Goal: Task Accomplishment & Management: Manage account settings

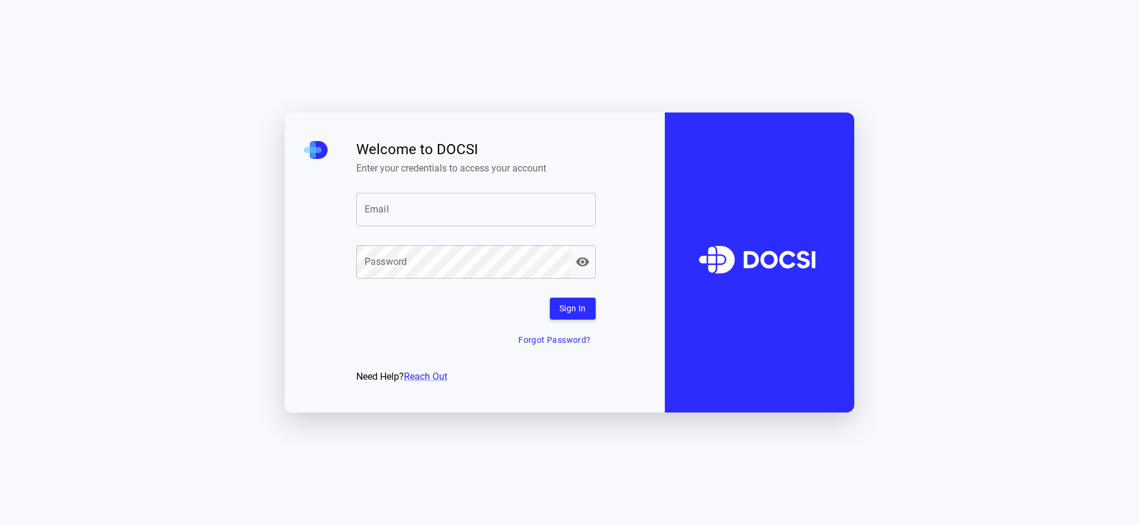
drag, startPoint x: 0, startPoint y: 0, endPoint x: 444, endPoint y: 211, distance: 491.4
click at [444, 211] on input "Email" at bounding box center [475, 209] width 239 height 33
type input "**********"
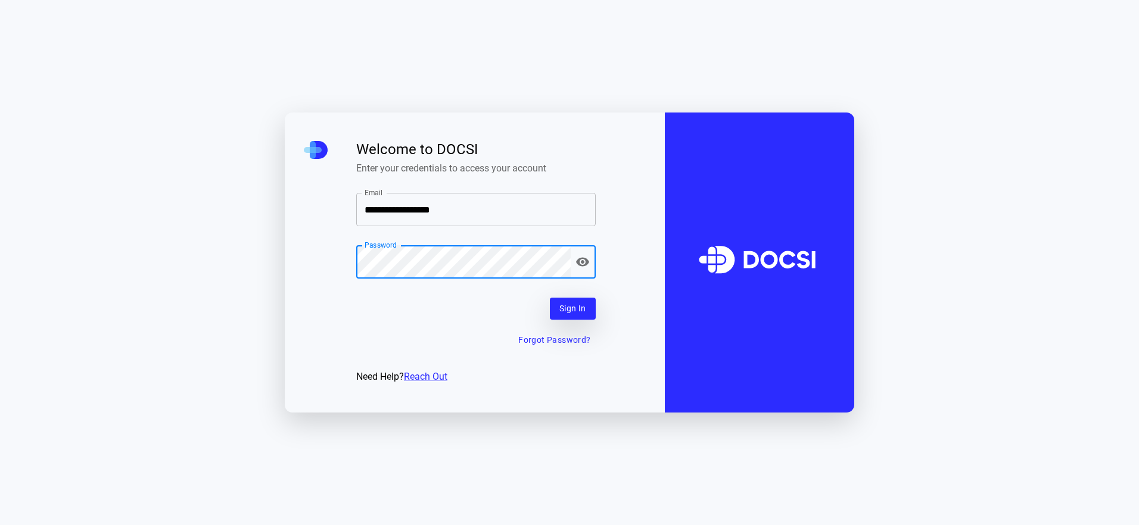
click at [577, 307] on button "Sign In" at bounding box center [573, 309] width 46 height 22
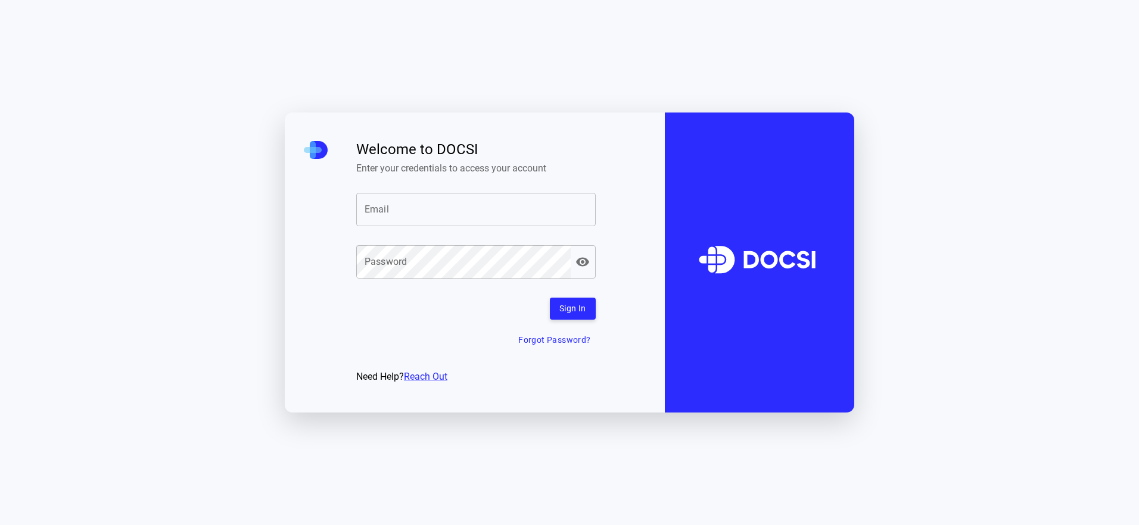
click at [464, 222] on input "Email" at bounding box center [475, 209] width 239 height 33
type input "**********"
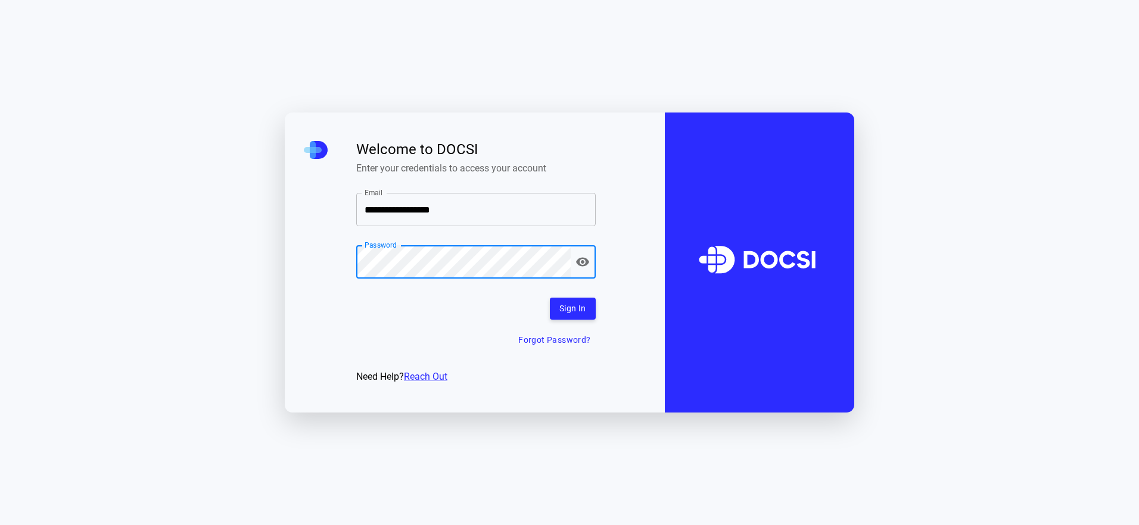
click at [559, 334] on button "Forgot Password?" at bounding box center [554, 340] width 82 height 22
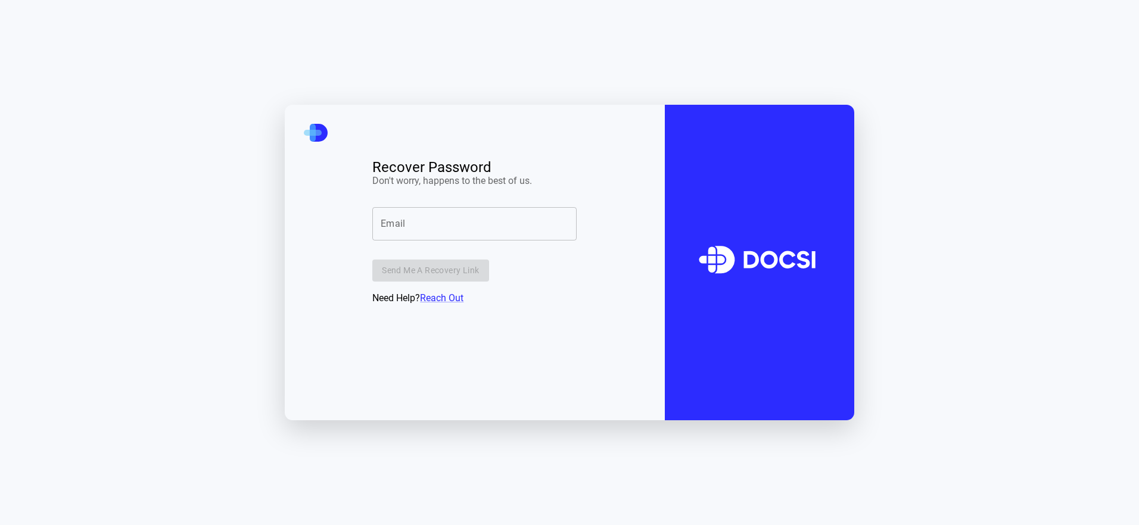
click at [446, 237] on input "Email" at bounding box center [474, 223] width 204 height 33
type input "**********"
click at [428, 277] on button "Send me a recovery link" at bounding box center [430, 271] width 116 height 22
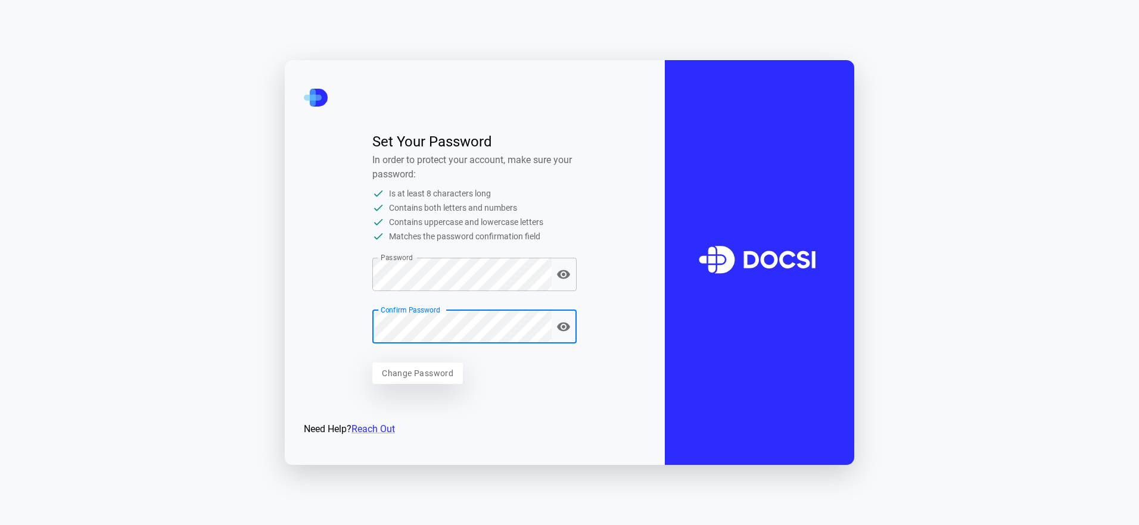
click at [444, 376] on button "Change Password" at bounding box center [417, 374] width 91 height 22
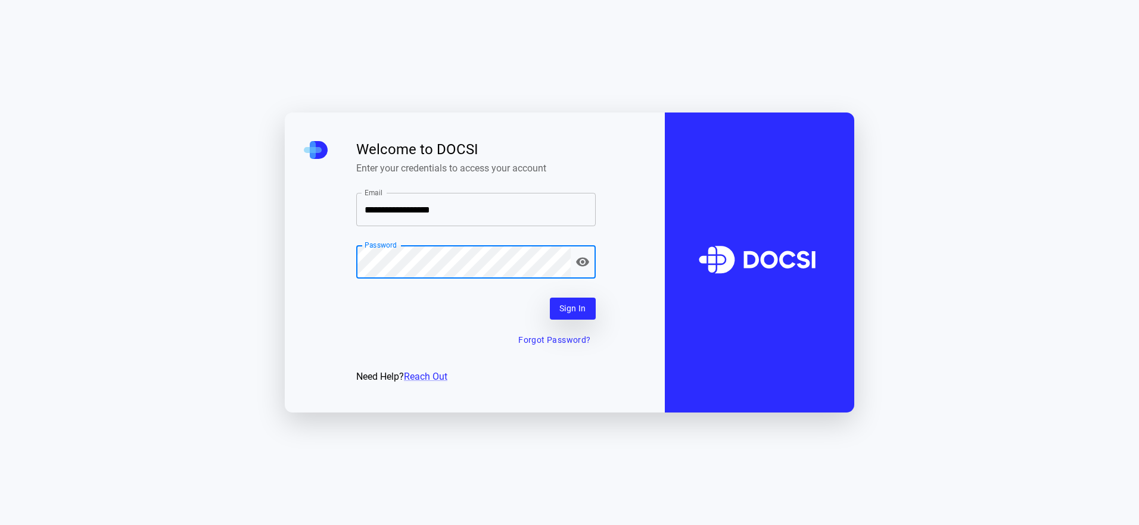
click at [558, 308] on button "Sign In" at bounding box center [573, 309] width 46 height 22
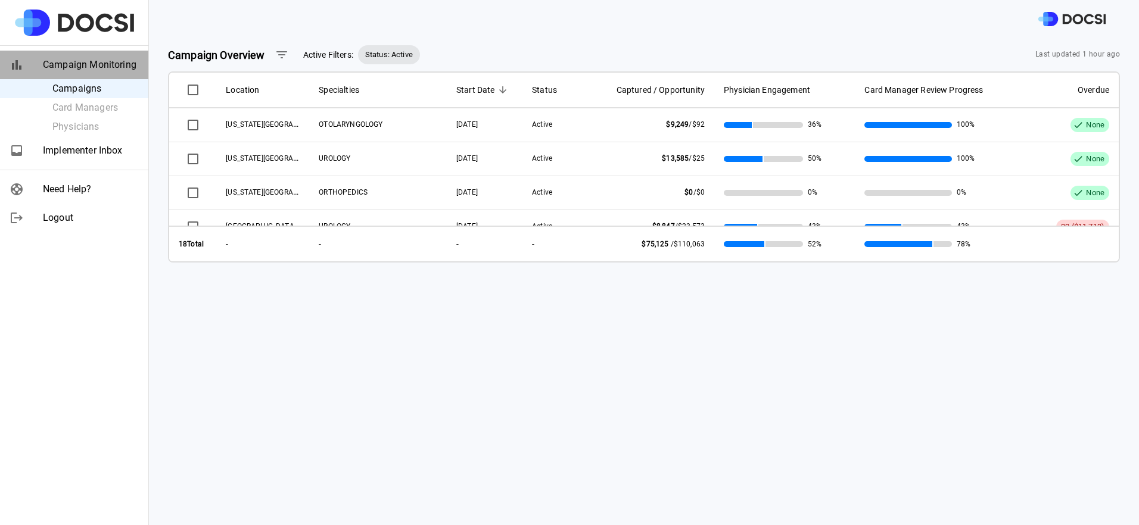
click at [124, 64] on span "Campaign Monitoring" at bounding box center [91, 65] width 96 height 14
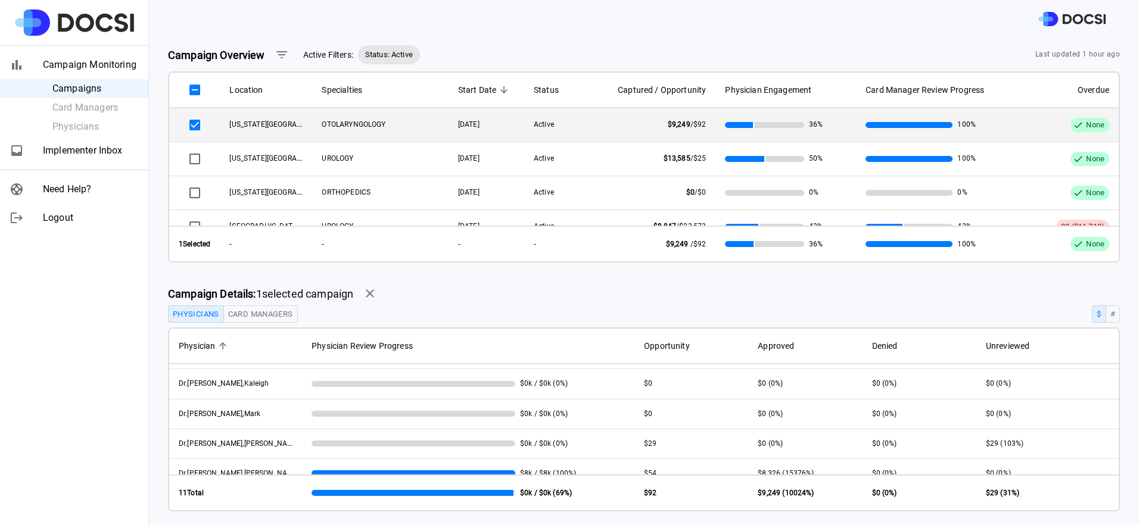
scroll to position [218, 0]
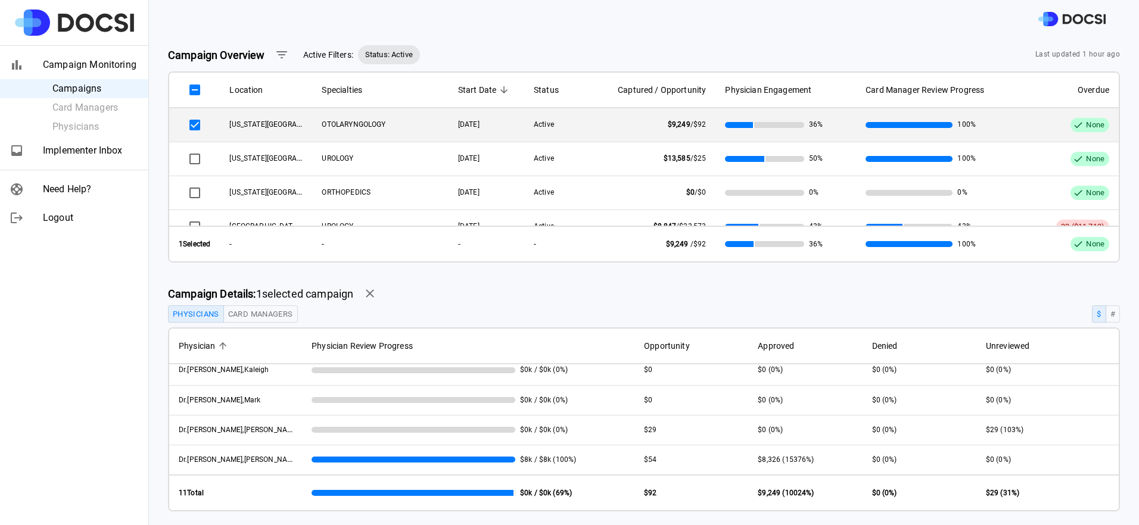
click at [278, 314] on button "Card Managers" at bounding box center [260, 313] width 74 height 17
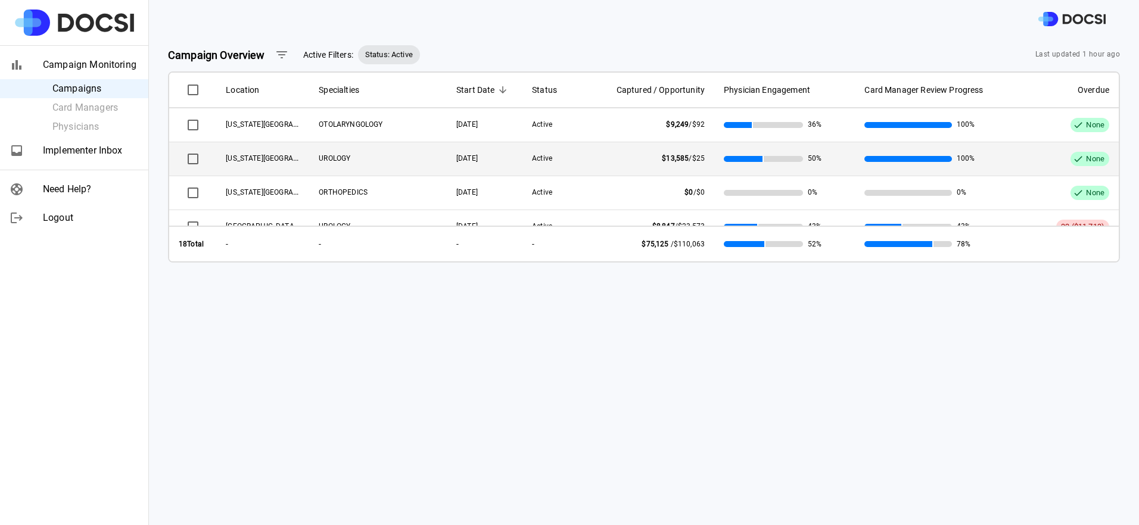
scroll to position [60, 0]
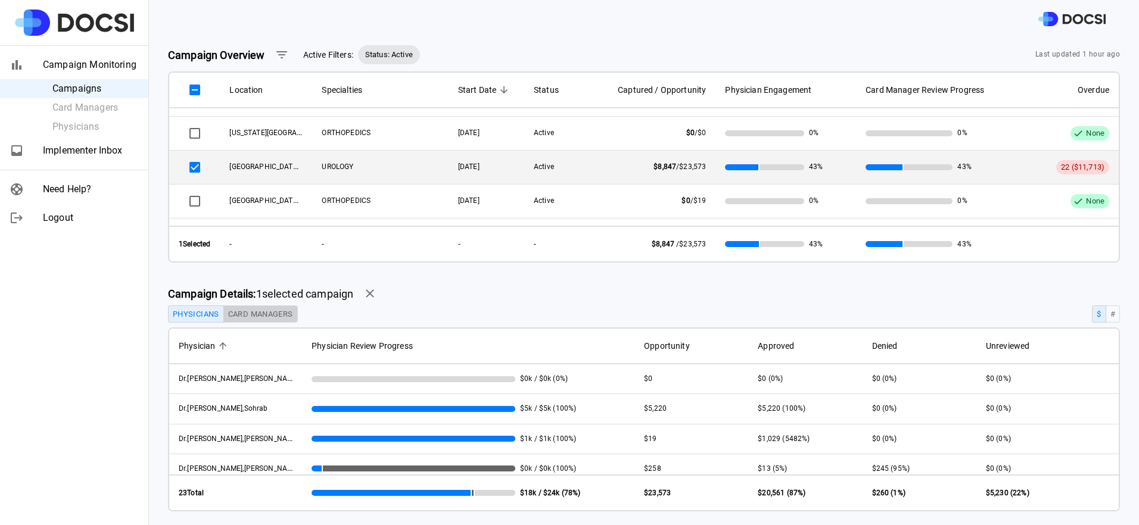
click at [272, 313] on button "Card Managers" at bounding box center [260, 313] width 74 height 17
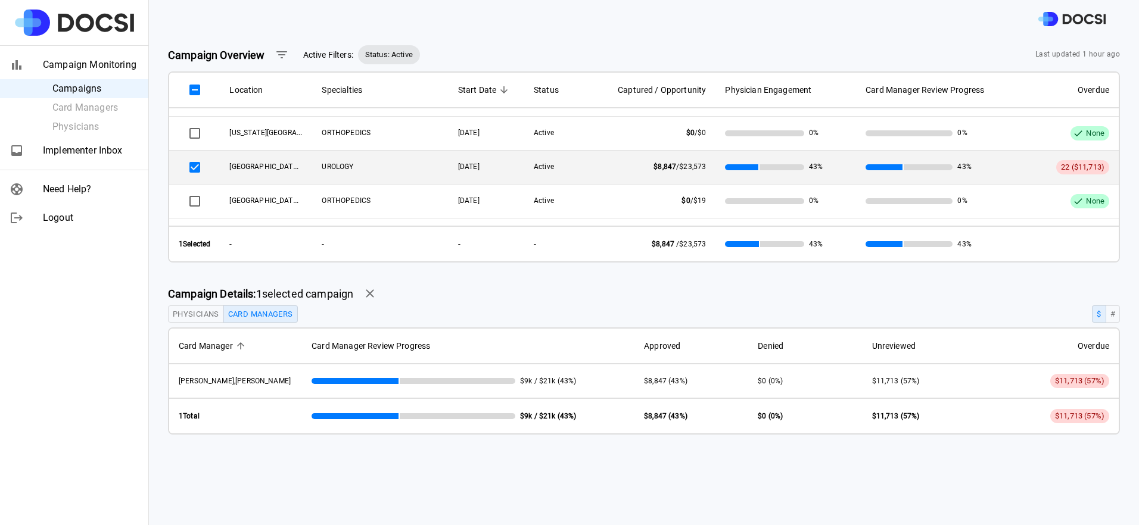
click at [469, 472] on div "Campaign Overview Active Filters: Status: Active Last updated 1 hour ago Locati…" at bounding box center [644, 281] width 990 height 487
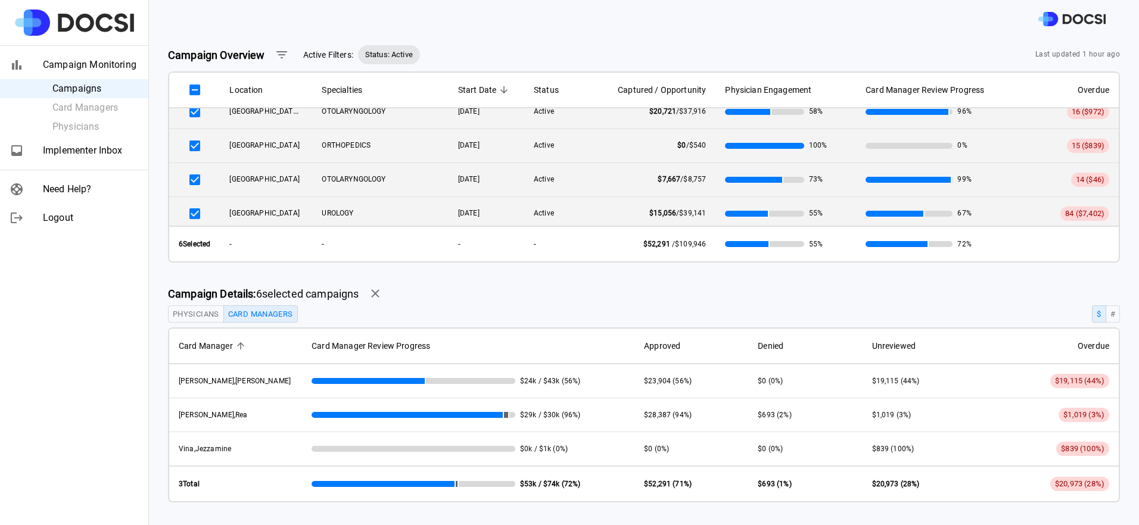
scroll to position [201, 0]
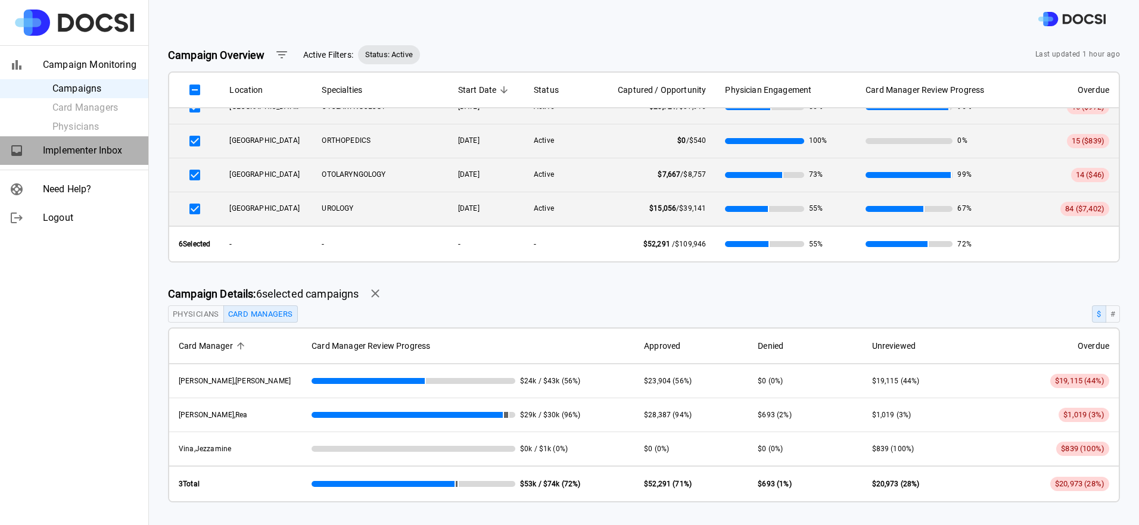
click at [60, 148] on span "Implementer Inbox" at bounding box center [91, 151] width 96 height 14
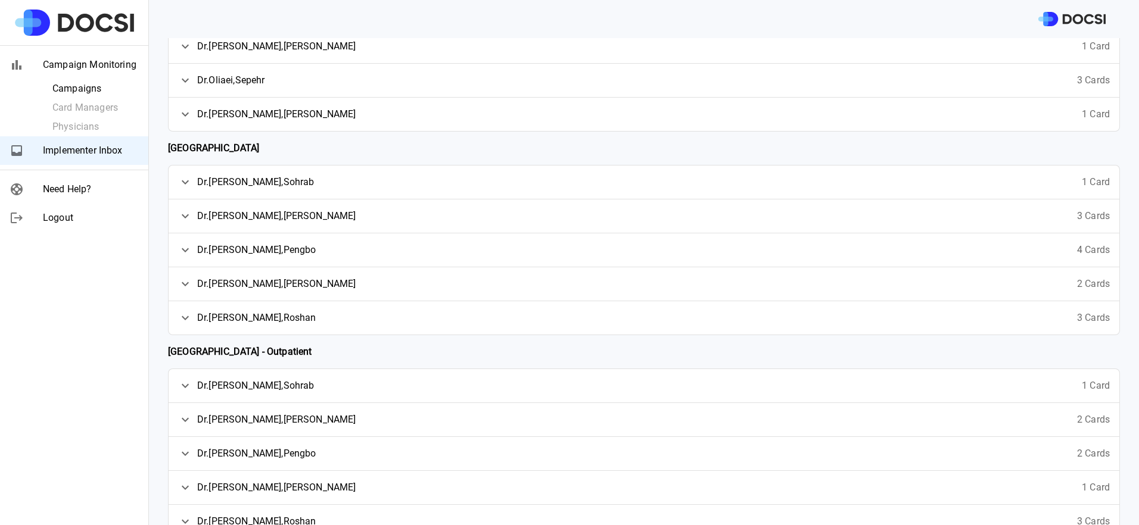
scroll to position [139, 0]
